Goal: Check status: Check status

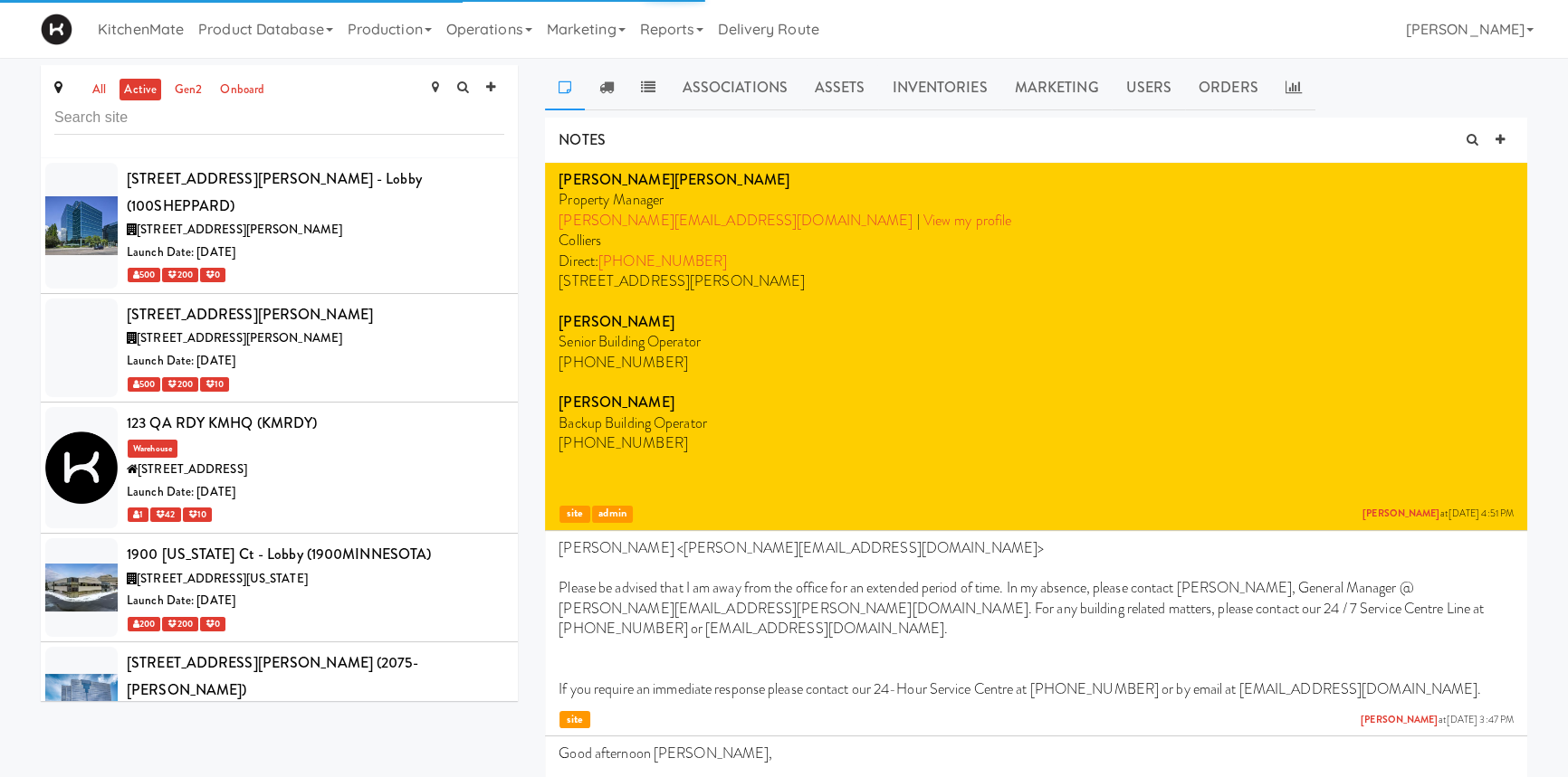
scroll to position [1648, 0]
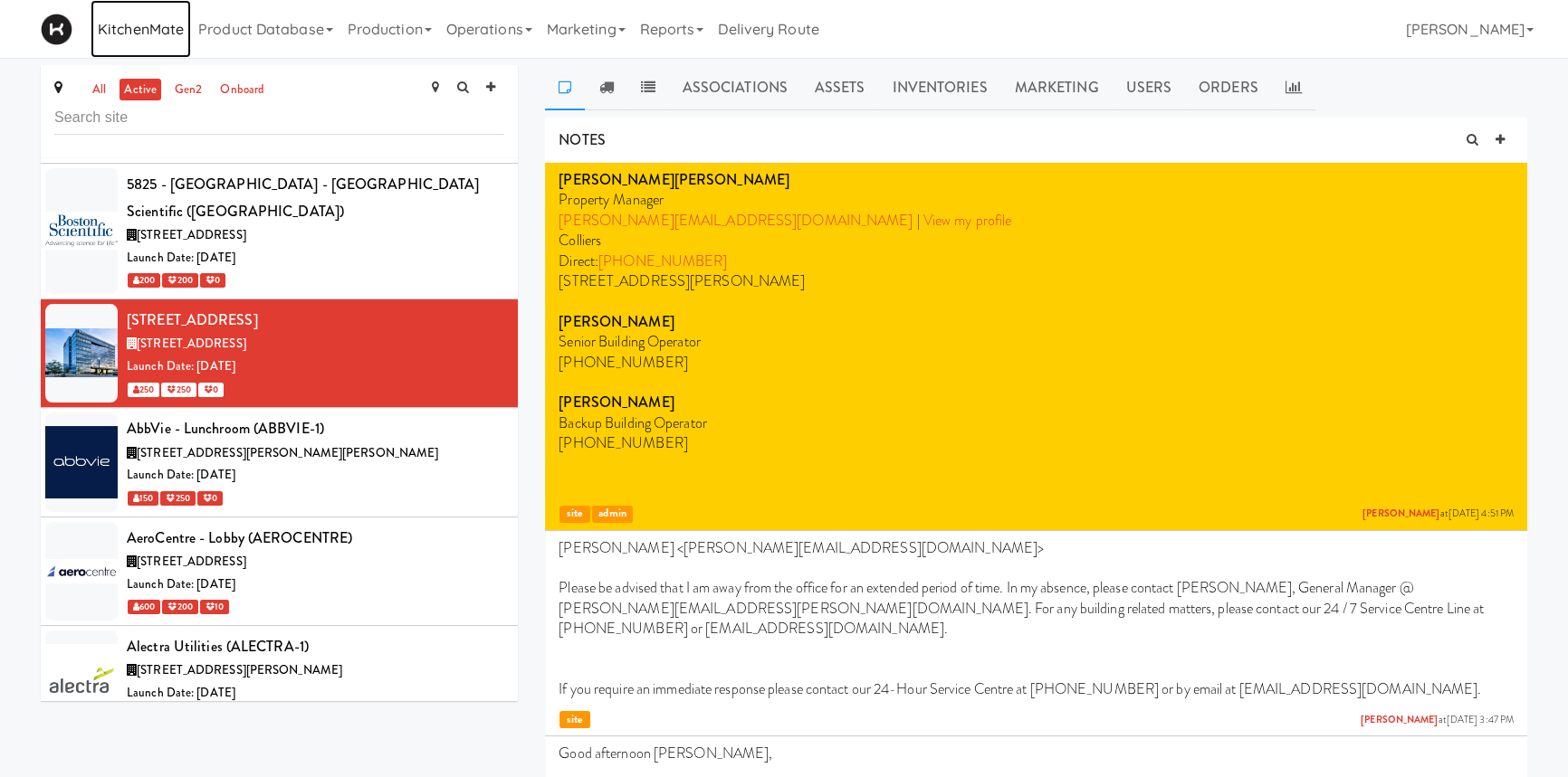
click at [144, 24] on link "KitchenMate" at bounding box center [141, 29] width 101 height 58
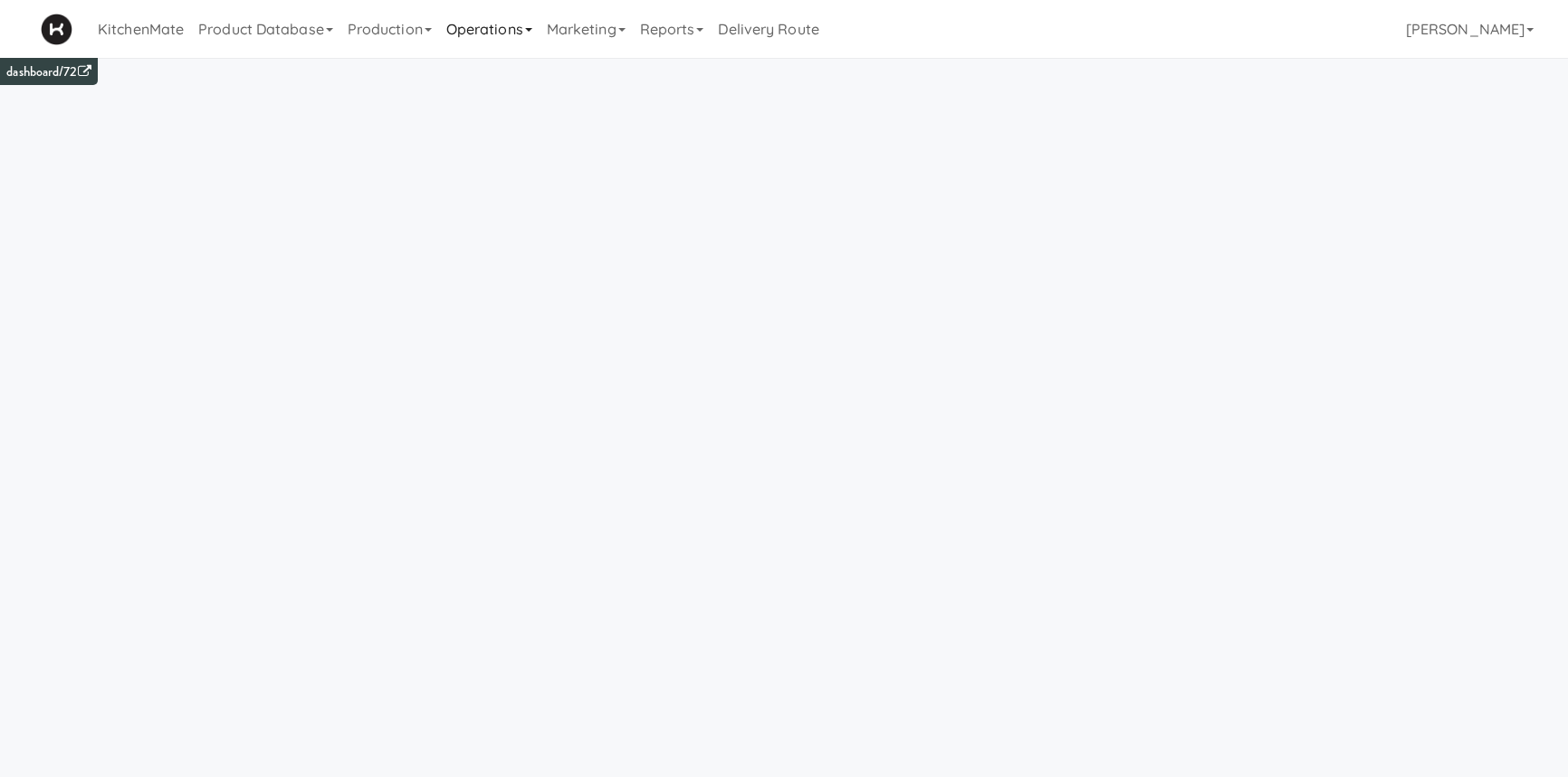
click at [500, 35] on link "Operations" at bounding box center [489, 29] width 101 height 58
click at [487, 113] on link "Companies" at bounding box center [511, 111] width 145 height 33
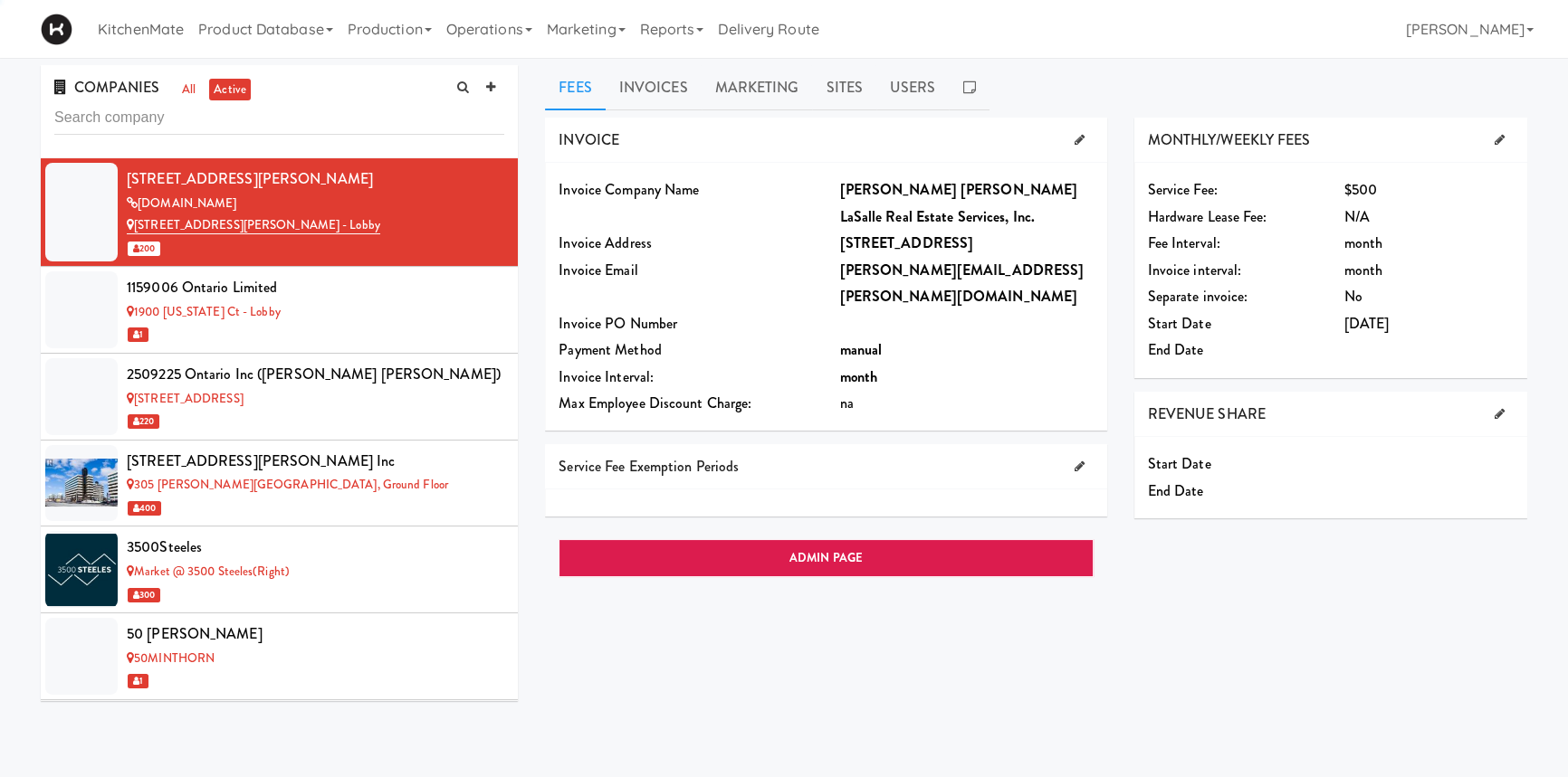
click at [429, 121] on input "text" at bounding box center [279, 118] width 449 height 34
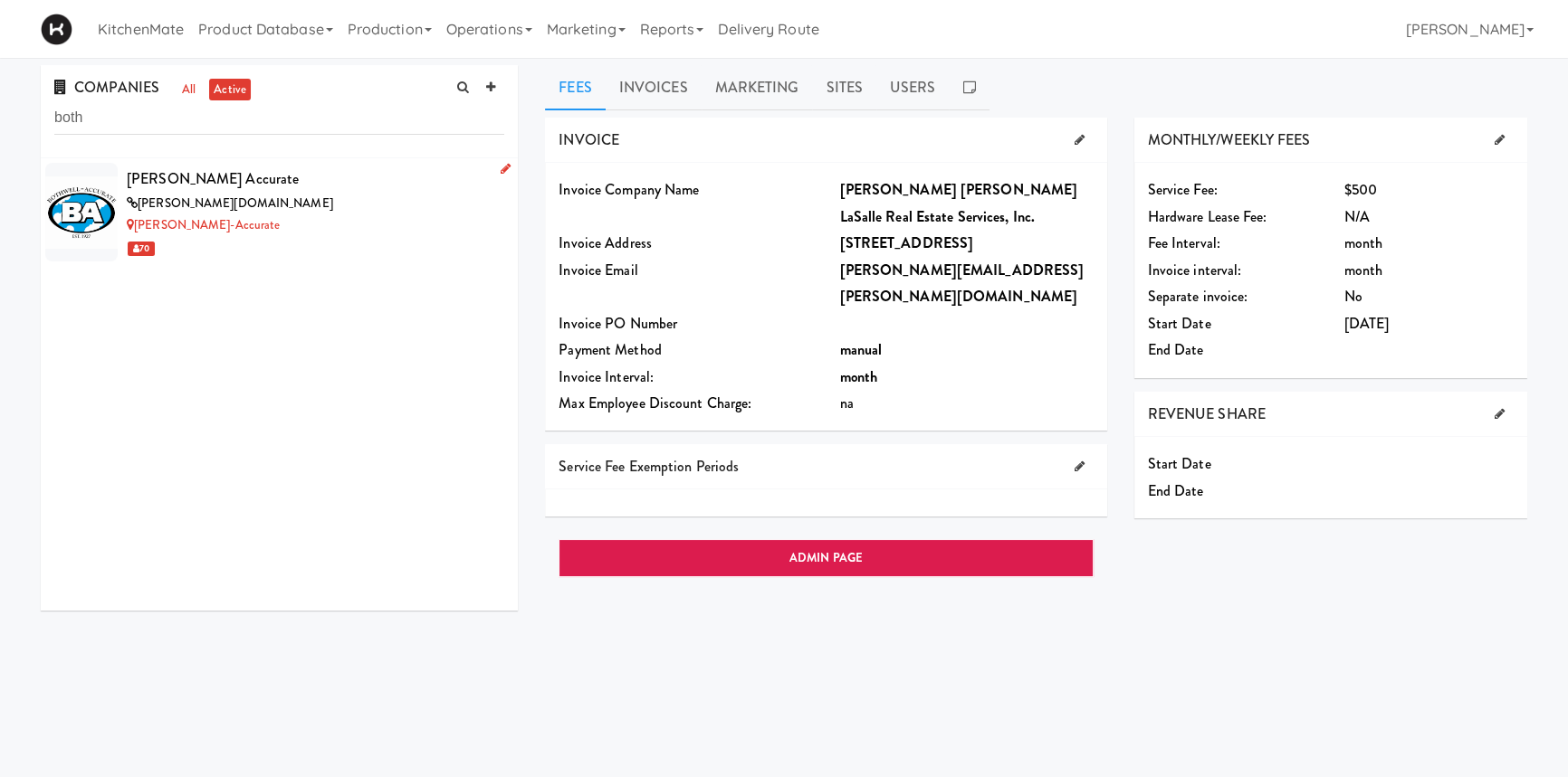
type input "both"
click at [341, 193] on div "[PERSON_NAME][DOMAIN_NAME]" at bounding box center [316, 204] width 378 height 23
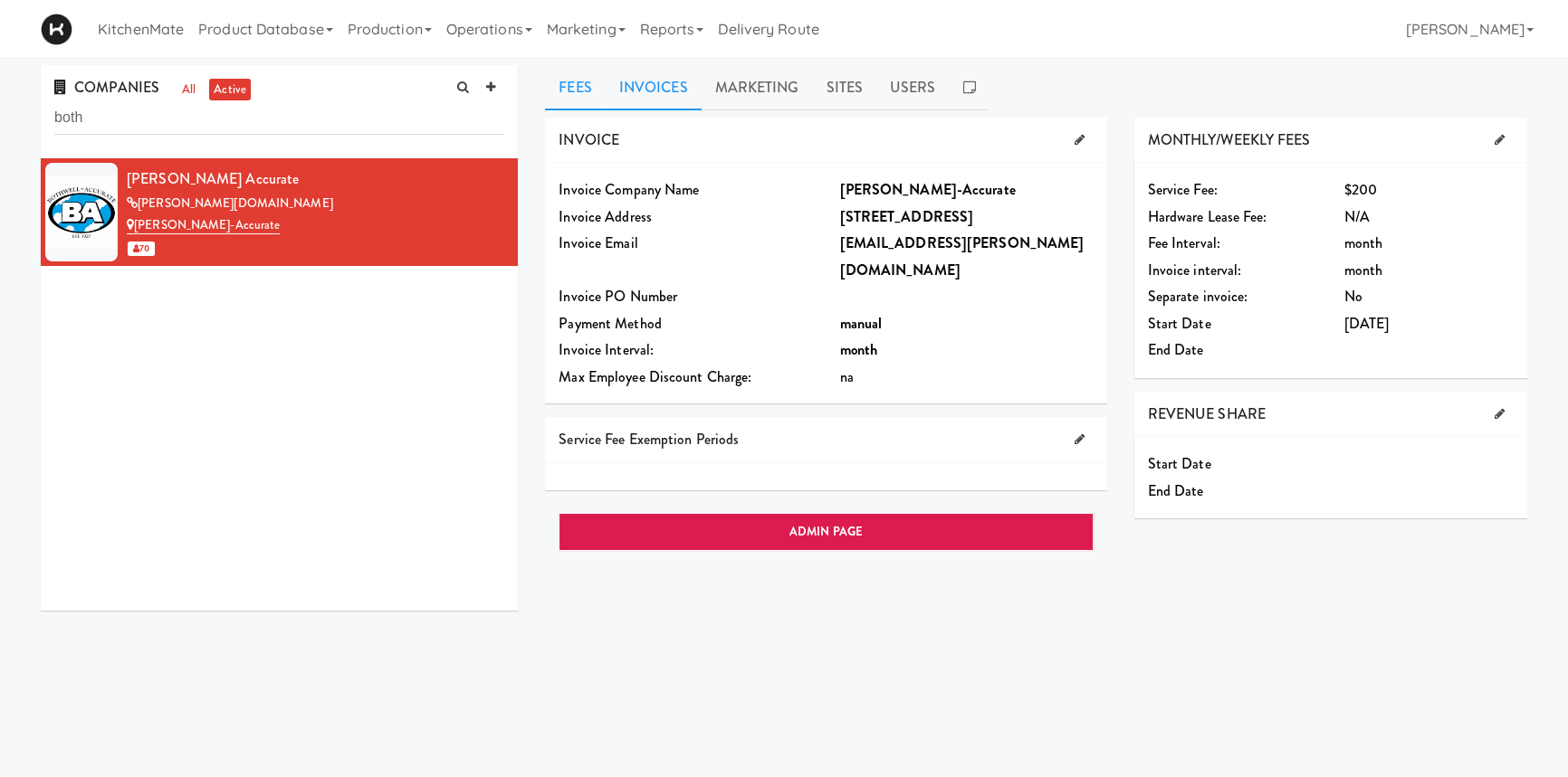
click at [659, 99] on link "Invoices" at bounding box center [653, 87] width 96 height 45
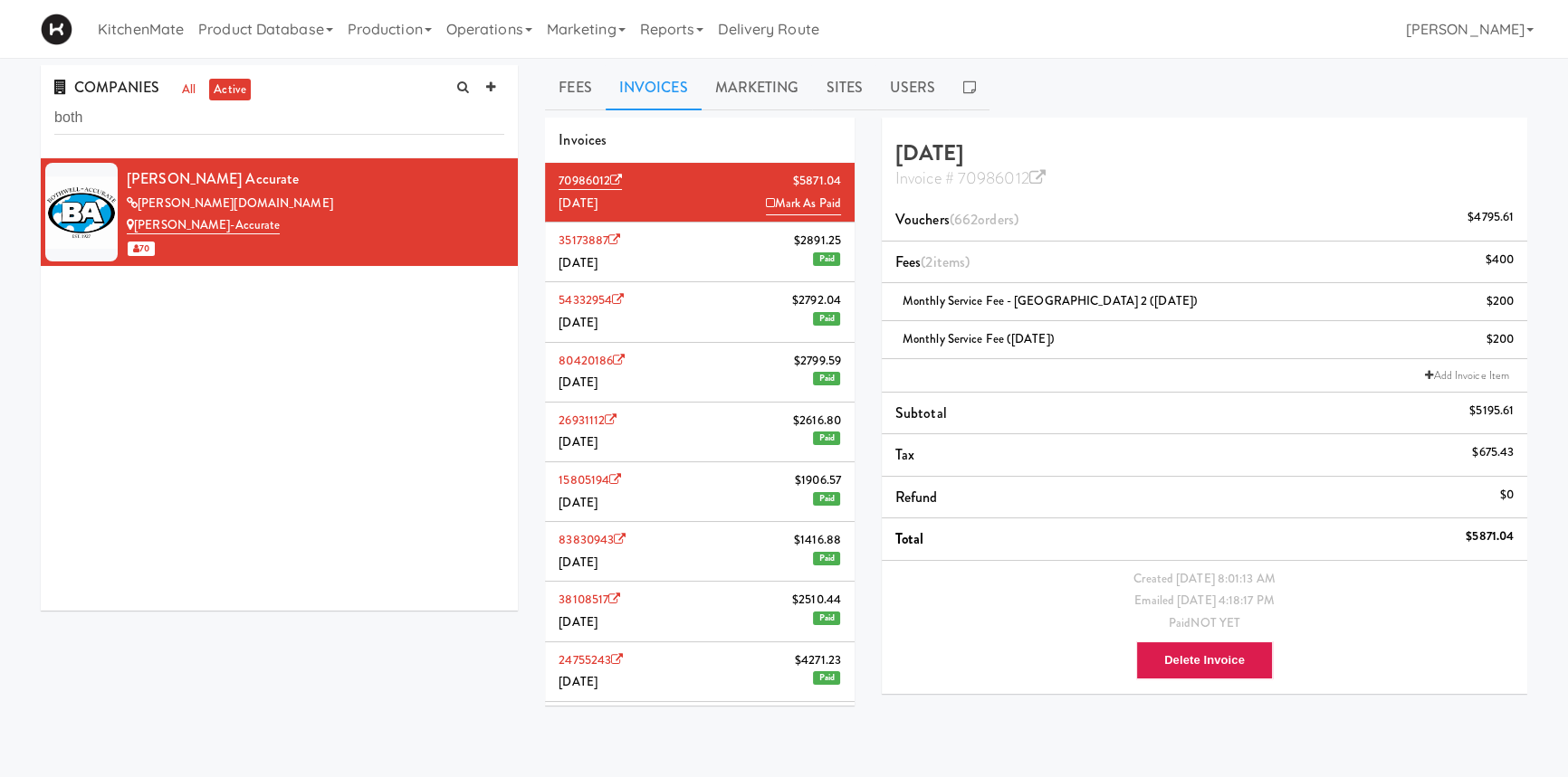
click at [970, 221] on span "(662 orders )" at bounding box center [984, 219] width 69 height 21
click at [1029, 167] on link "Invoice # 70986012" at bounding box center [970, 179] width 150 height 24
